Goal: Task Accomplishment & Management: Manage account settings

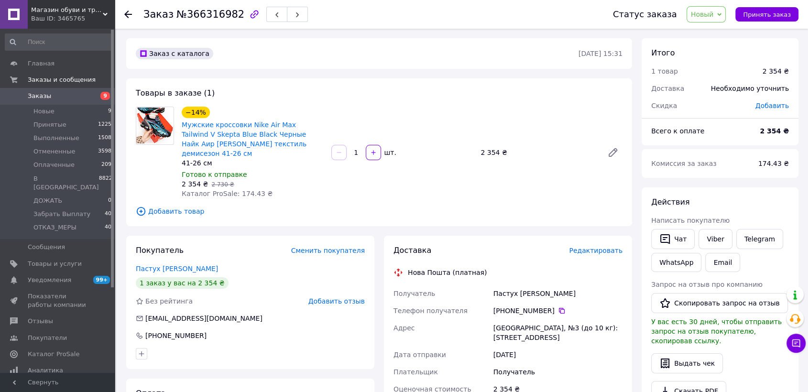
scroll to position [115, 0]
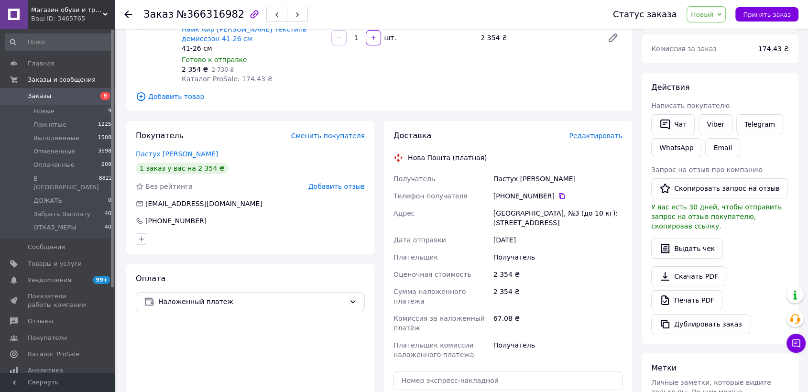
click at [550, 205] on div "Новая Одесса, №3 (до 10 кг): ул. Центральная, 175" at bounding box center [558, 218] width 133 height 27
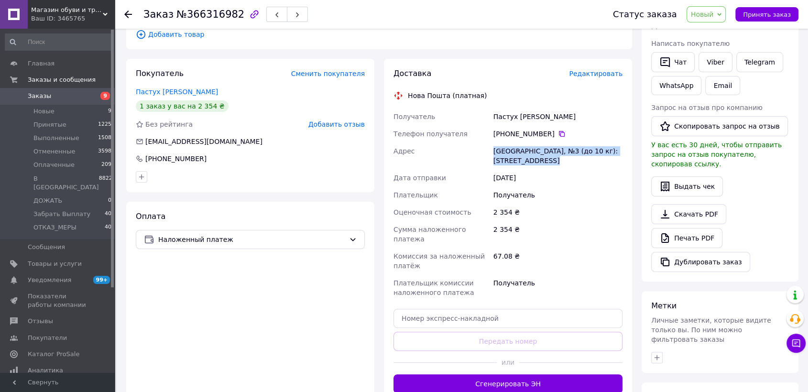
scroll to position [0, 0]
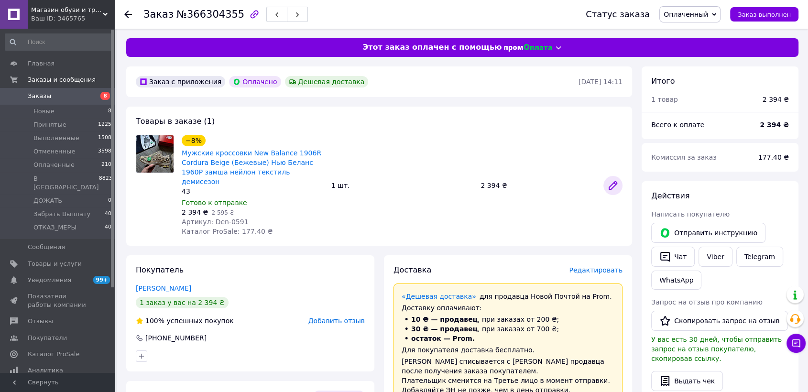
click at [608, 184] on icon at bounding box center [612, 185] width 11 height 11
click at [85, 96] on span "Заказы" at bounding box center [58, 96] width 61 height 9
